Goal: Information Seeking & Learning: Learn about a topic

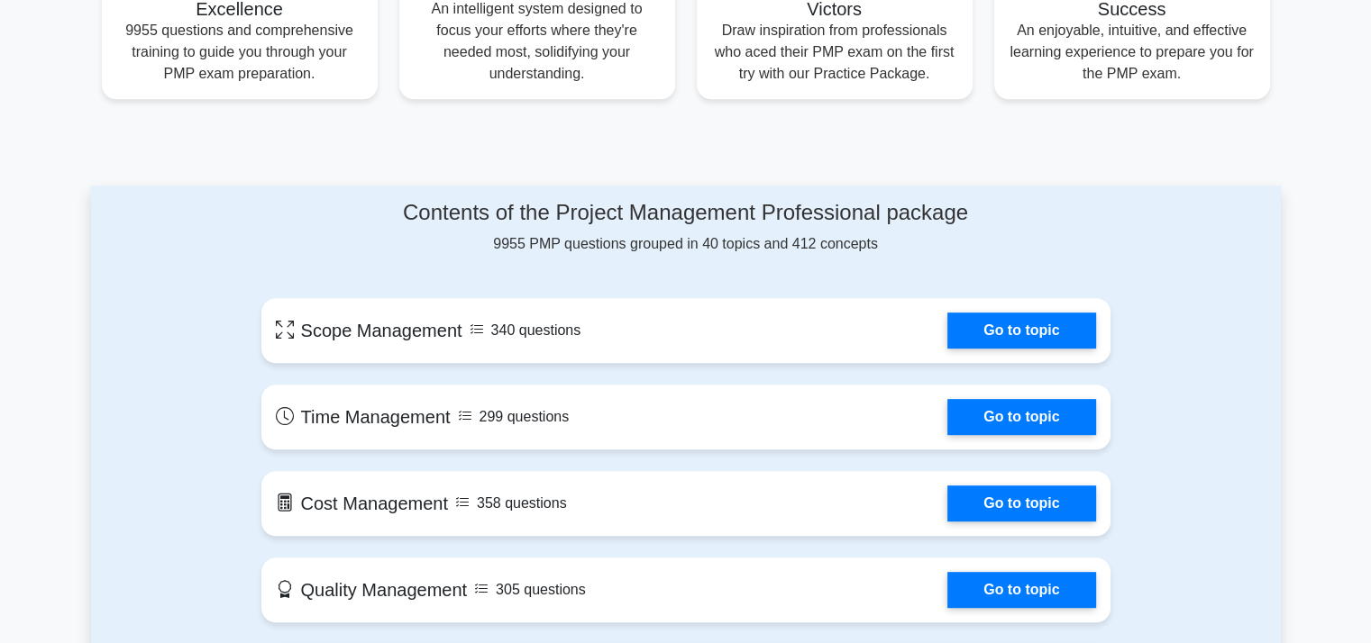
scroll to position [771, 0]
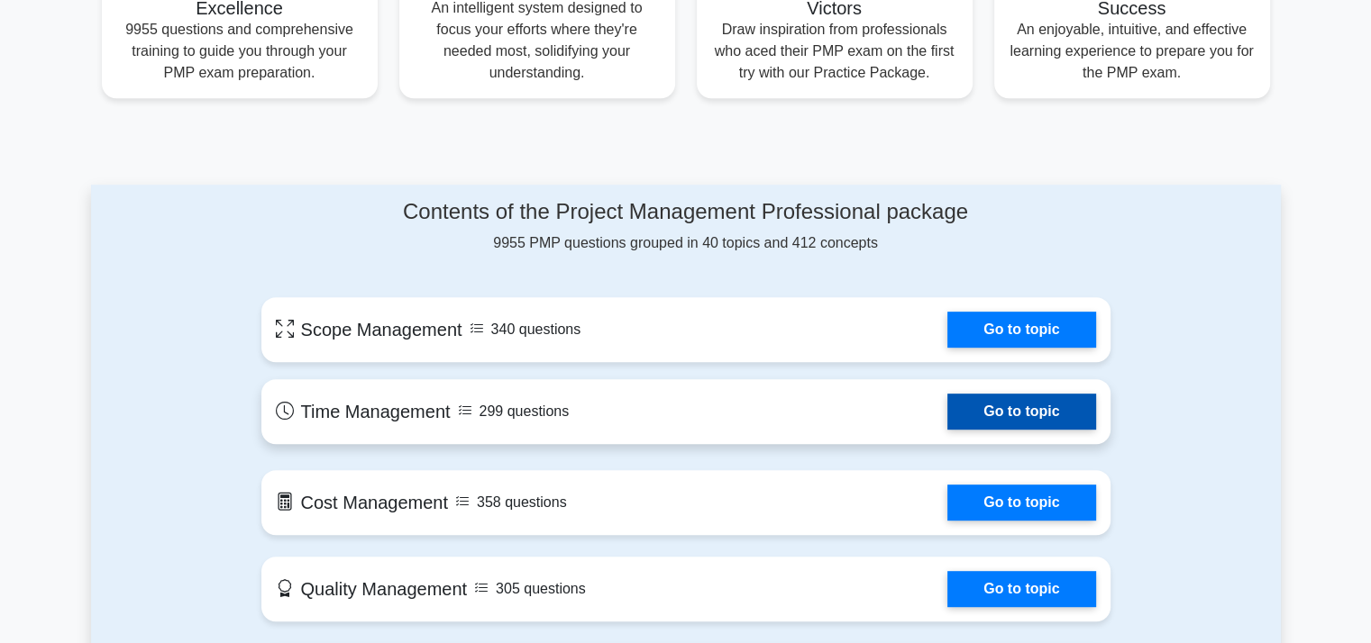
click at [1020, 420] on link "Go to topic" at bounding box center [1021, 412] width 148 height 36
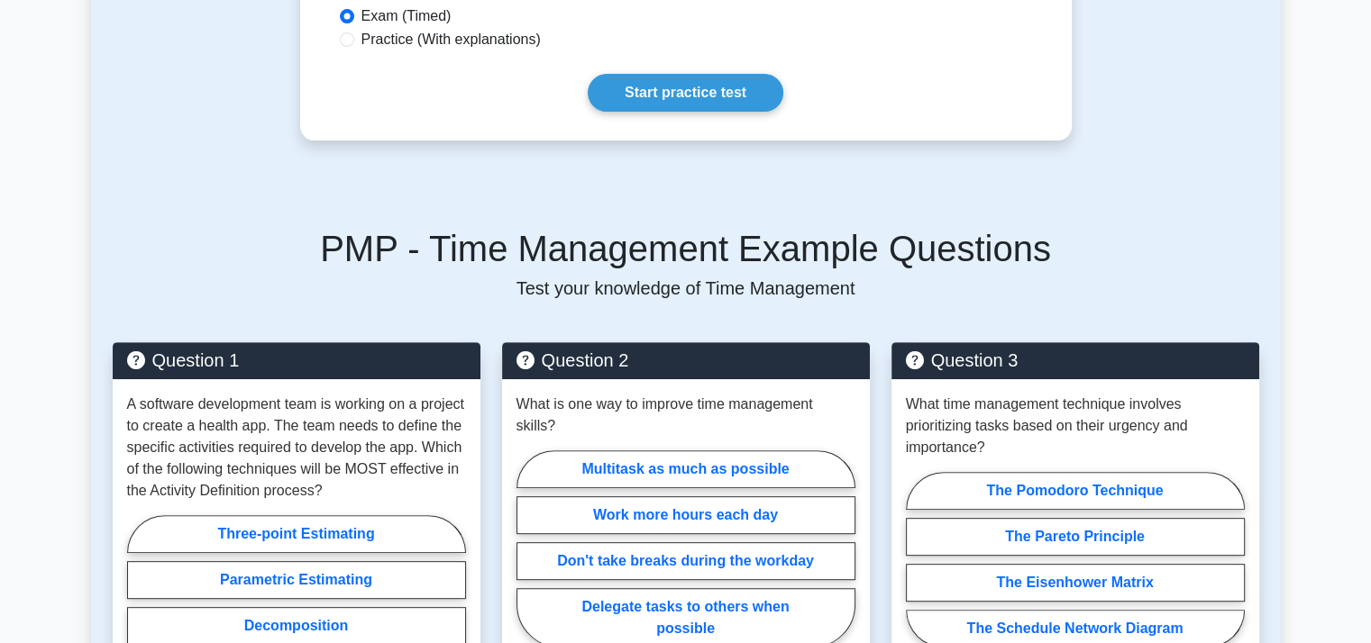
scroll to position [583, 0]
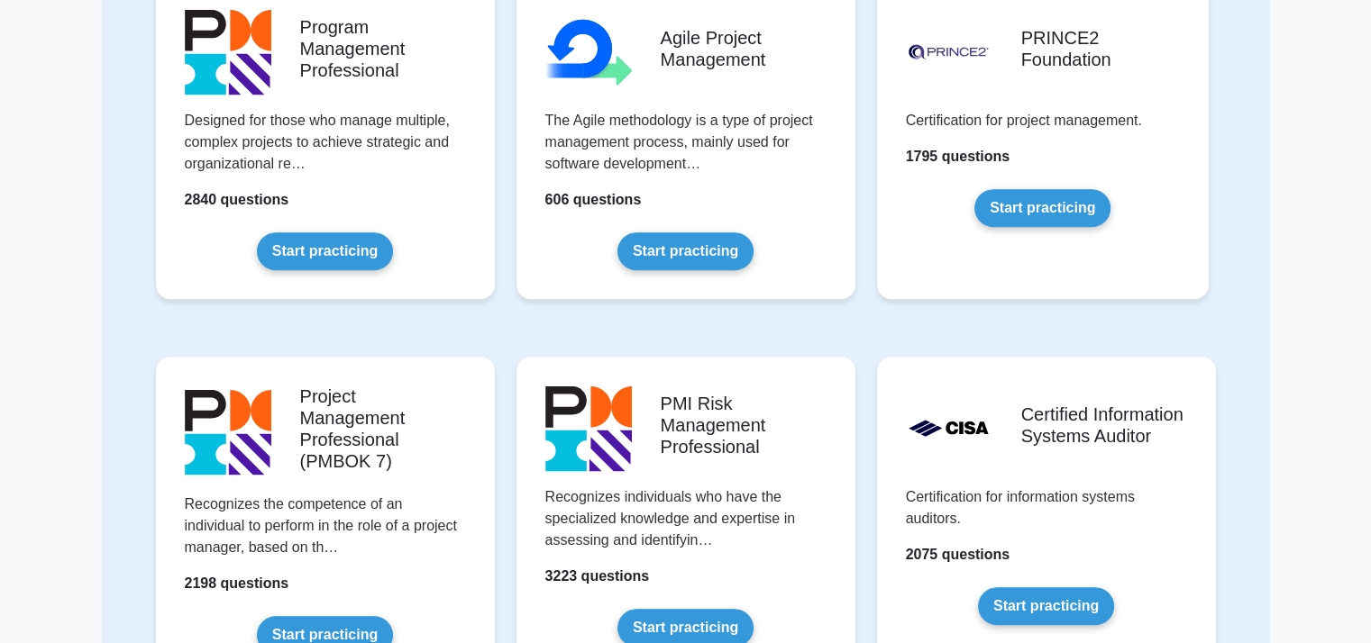
scroll to position [990, 0]
